Goal: Navigation & Orientation: Find specific page/section

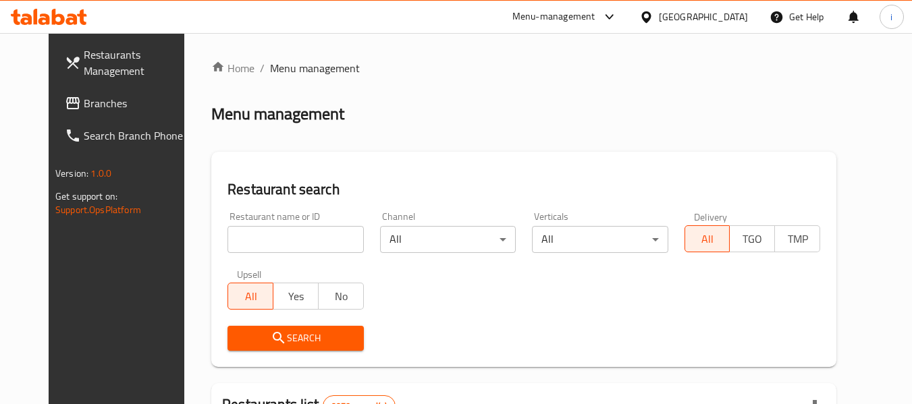
click at [84, 108] on span "Branches" at bounding box center [137, 103] width 107 height 16
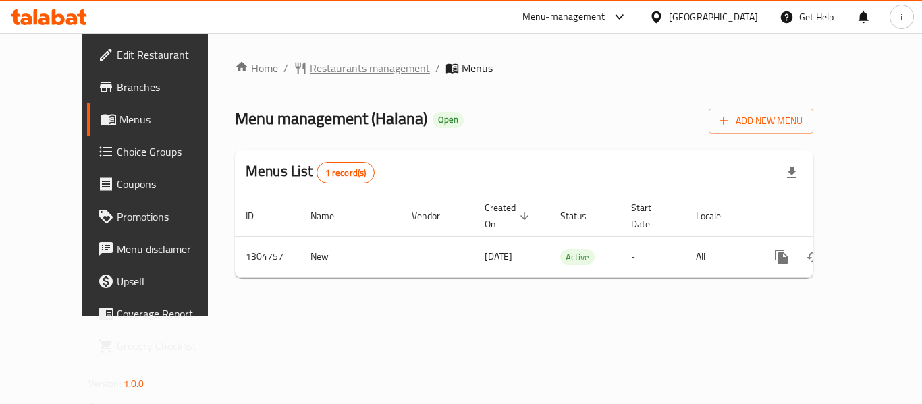
click at [310, 67] on span "Restaurants management" at bounding box center [370, 68] width 120 height 16
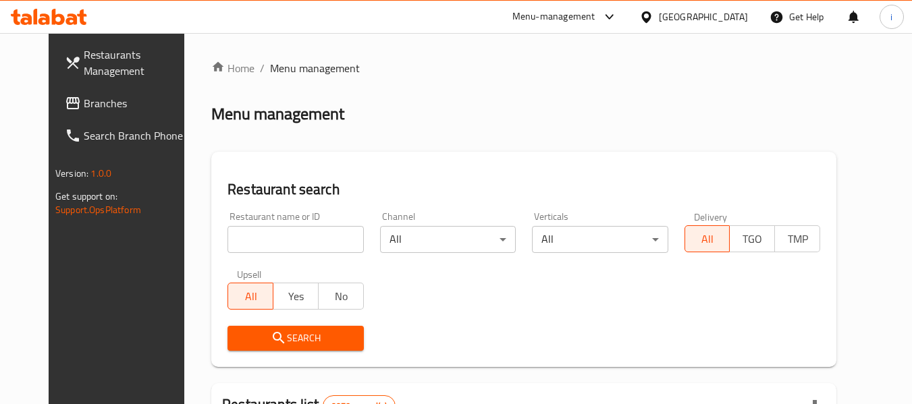
click at [84, 111] on span "Branches" at bounding box center [137, 103] width 107 height 16
